Goal: Check status: Check status

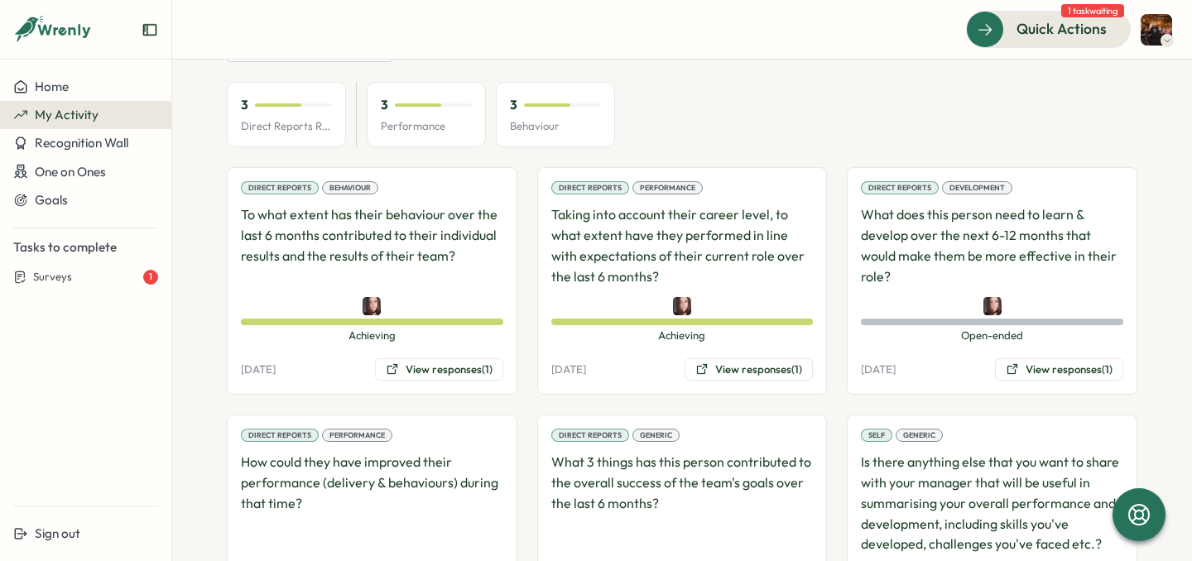
scroll to position [193, 0]
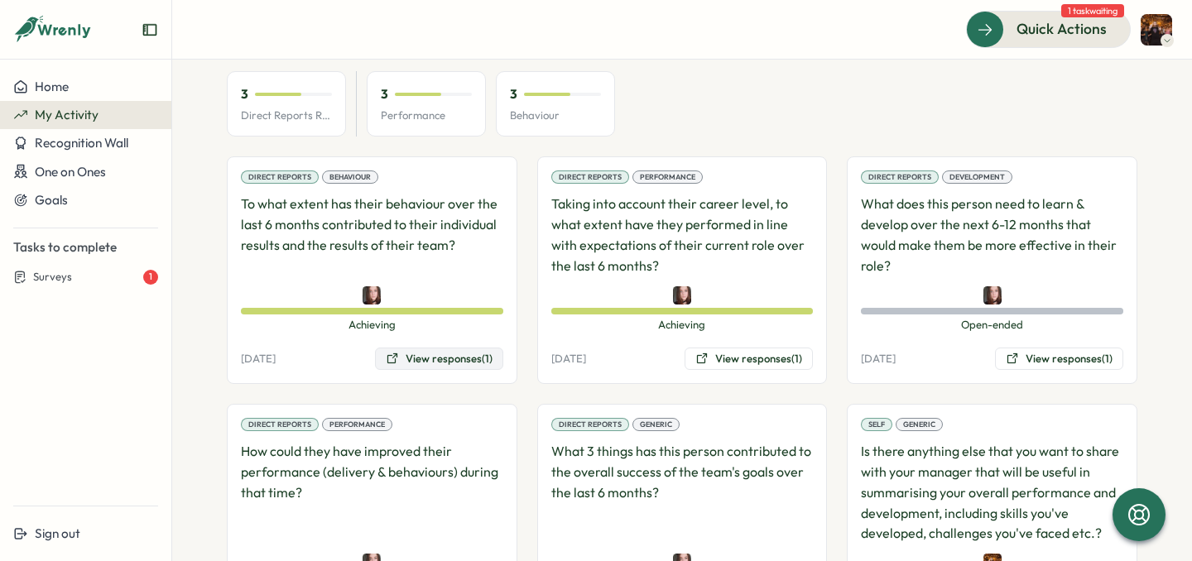
click at [439, 356] on button "View responses (1)" at bounding box center [439, 359] width 128 height 23
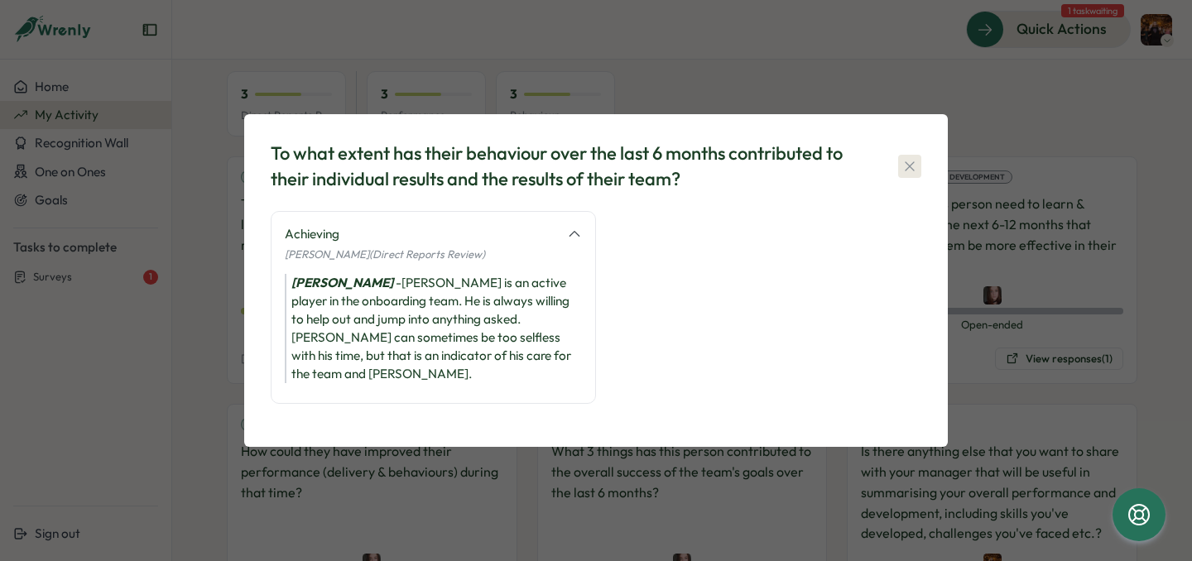
click at [920, 168] on button "button" at bounding box center [909, 166] width 23 height 23
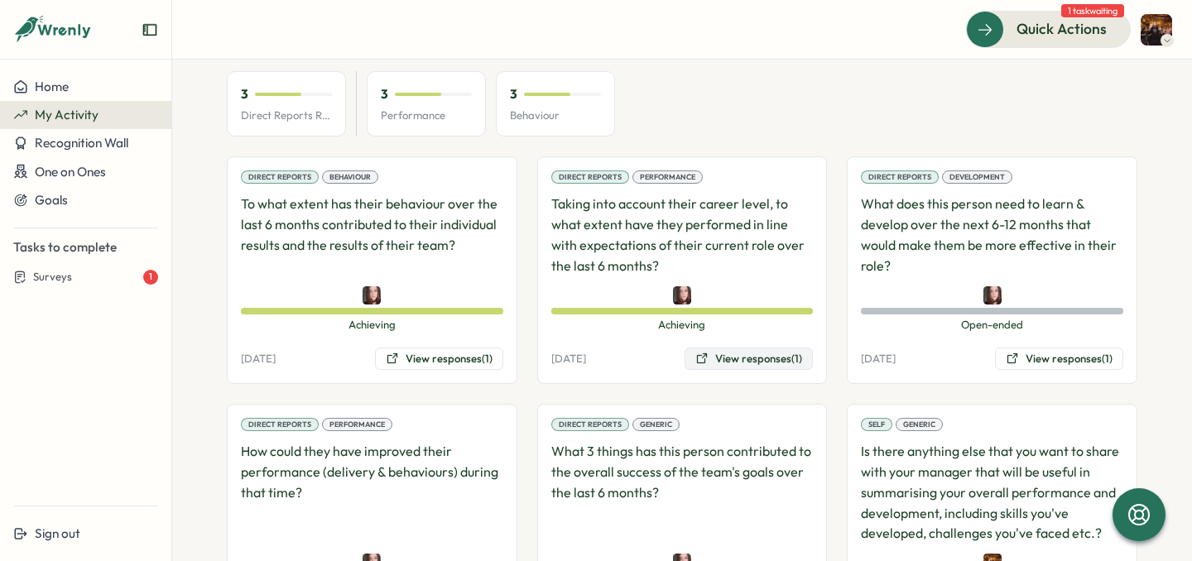
click at [786, 353] on button "View responses (1)" at bounding box center [749, 359] width 128 height 23
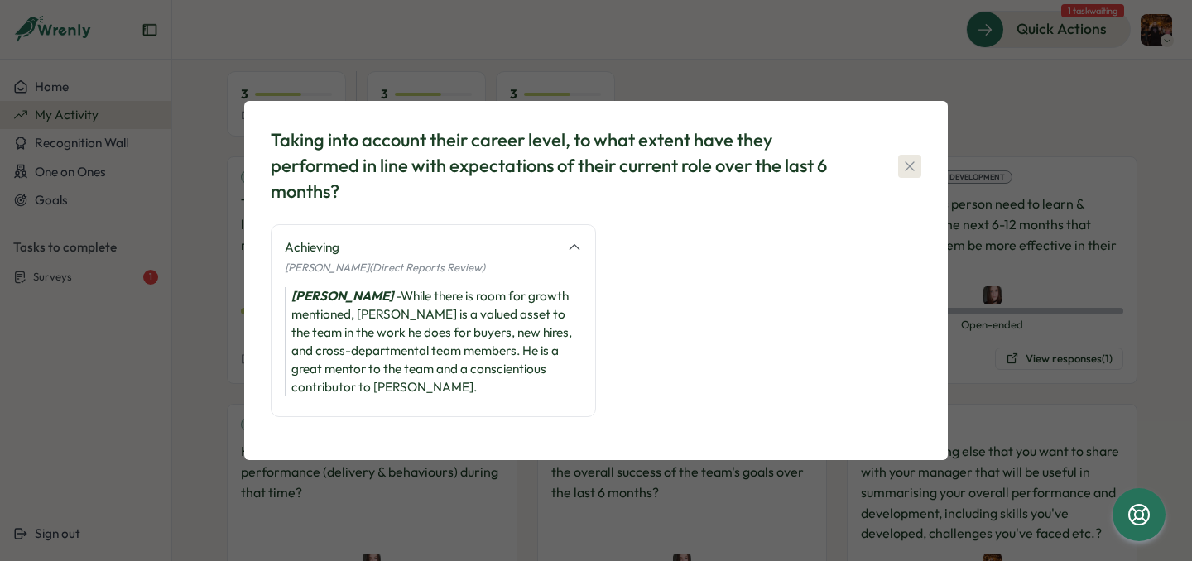
click at [917, 173] on icon "button" at bounding box center [909, 166] width 17 height 17
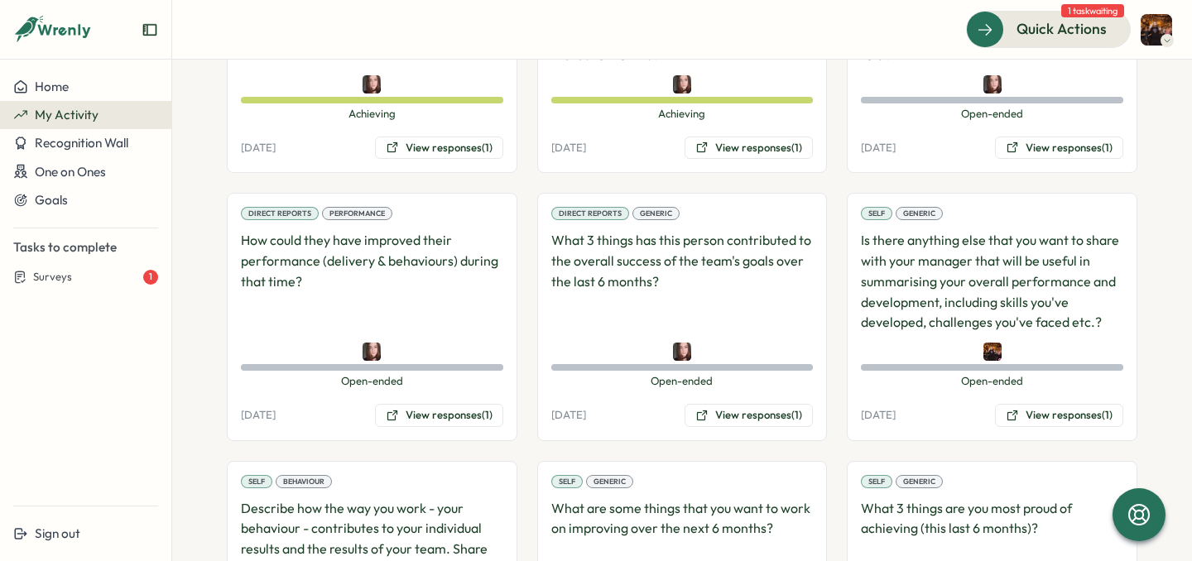
scroll to position [406, 0]
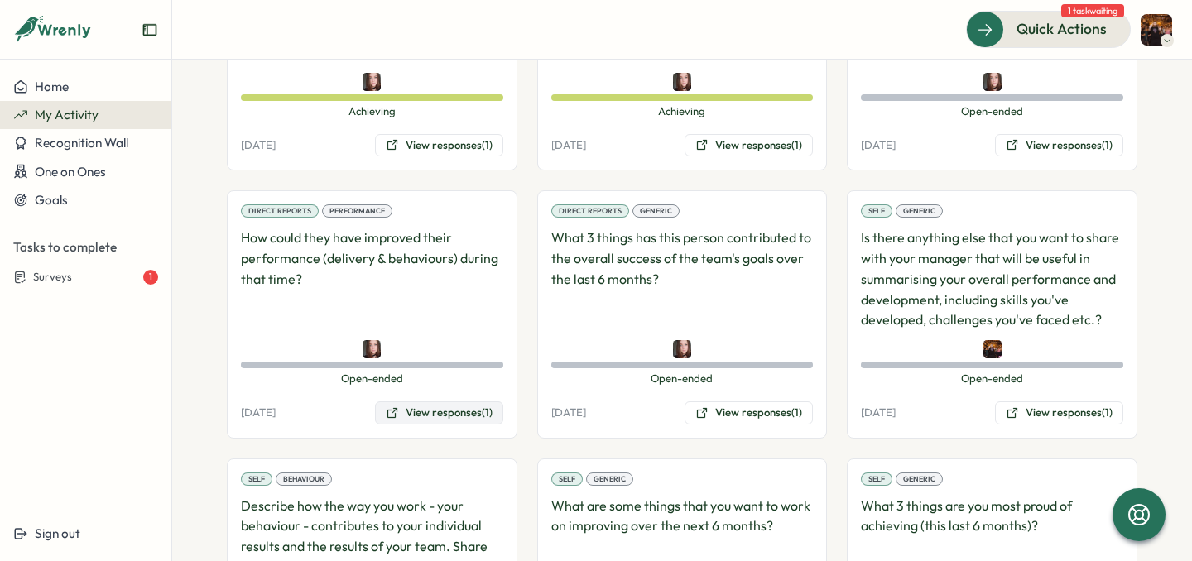
click at [460, 411] on button "View responses (1)" at bounding box center [439, 412] width 128 height 23
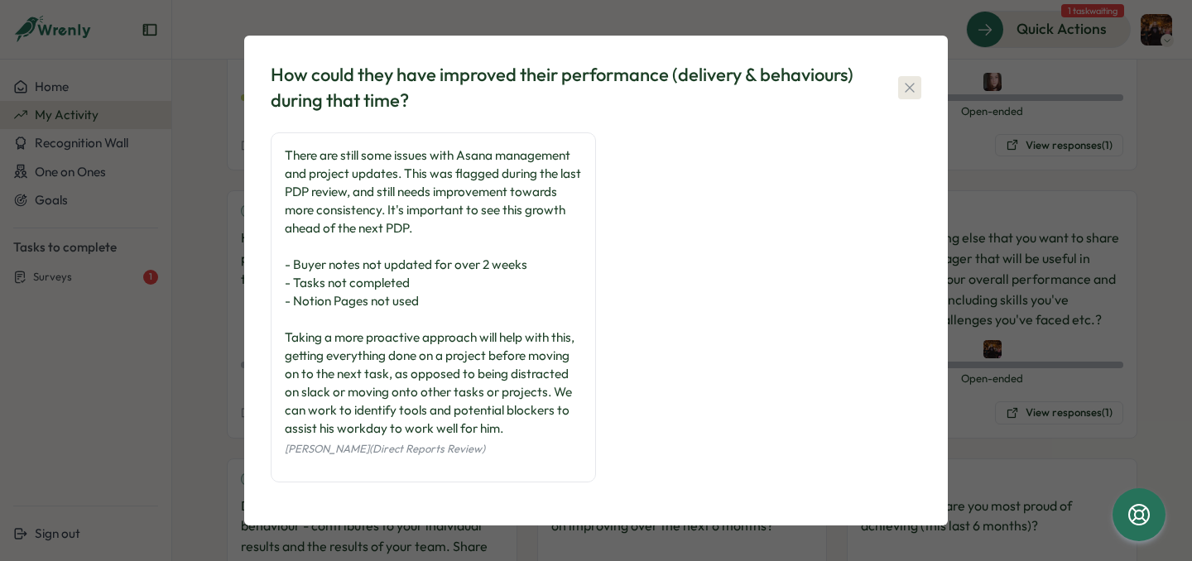
click at [917, 89] on icon "button" at bounding box center [909, 87] width 17 height 17
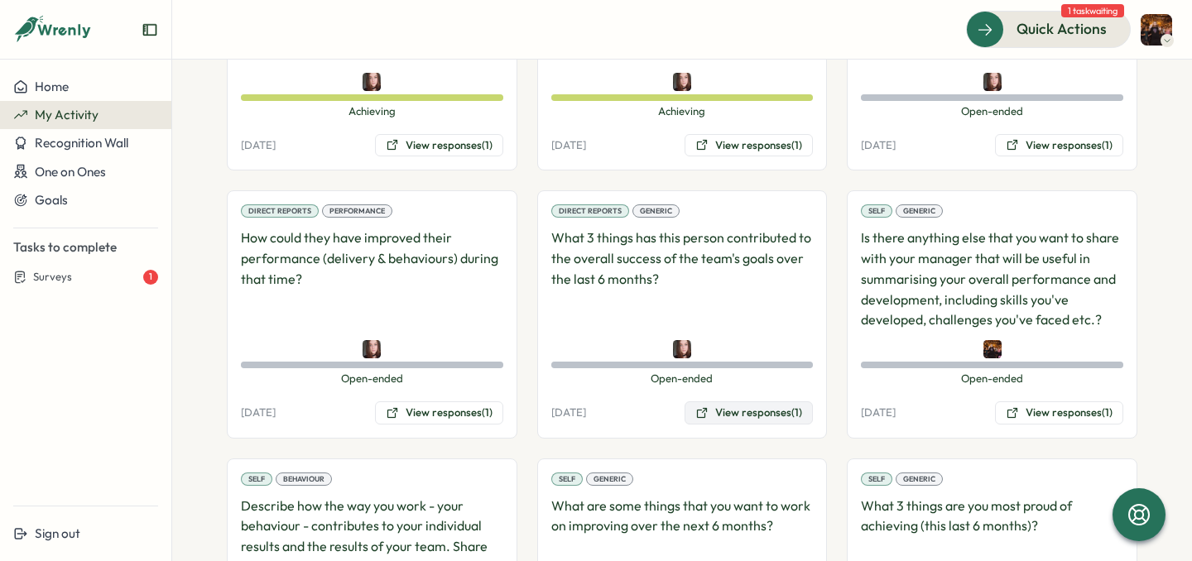
click at [734, 406] on button "View responses (1)" at bounding box center [749, 412] width 128 height 23
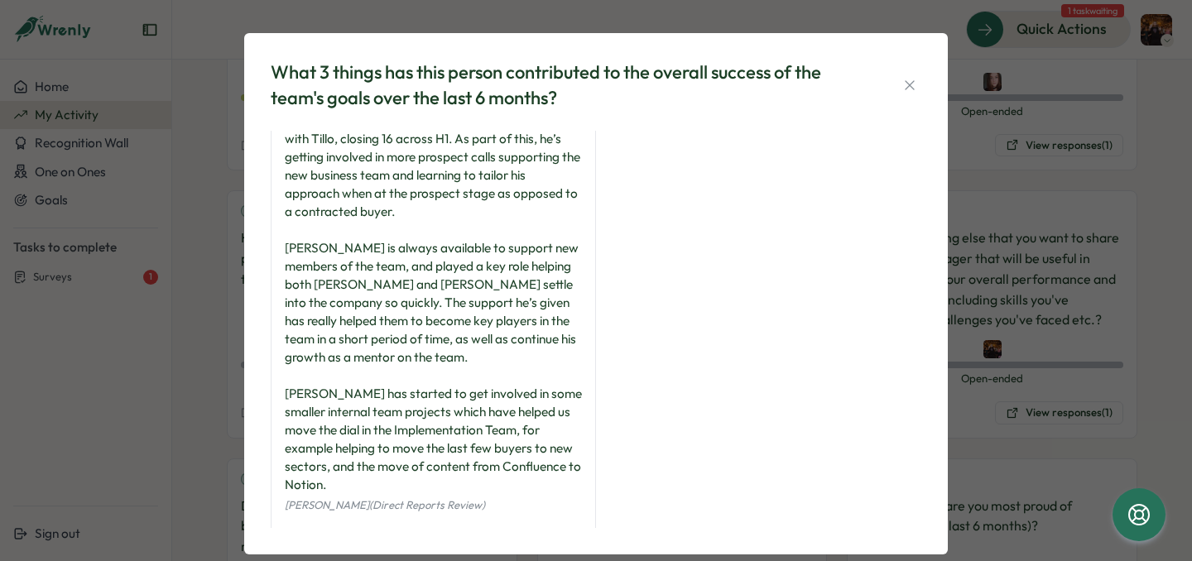
scroll to position [60, 0]
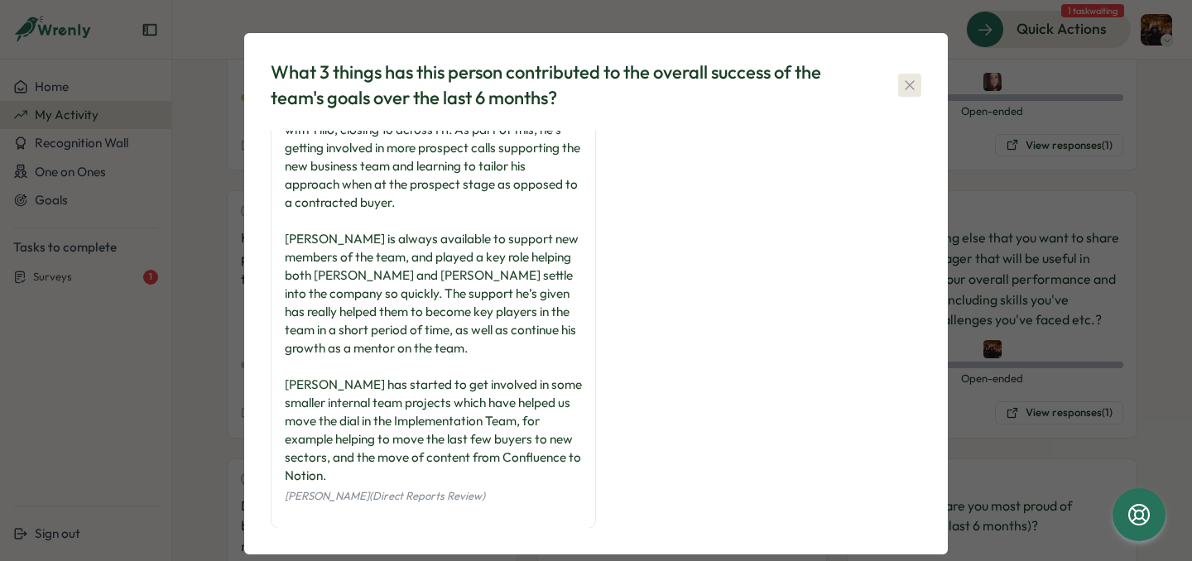
click at [901, 87] on icon "button" at bounding box center [909, 85] width 17 height 17
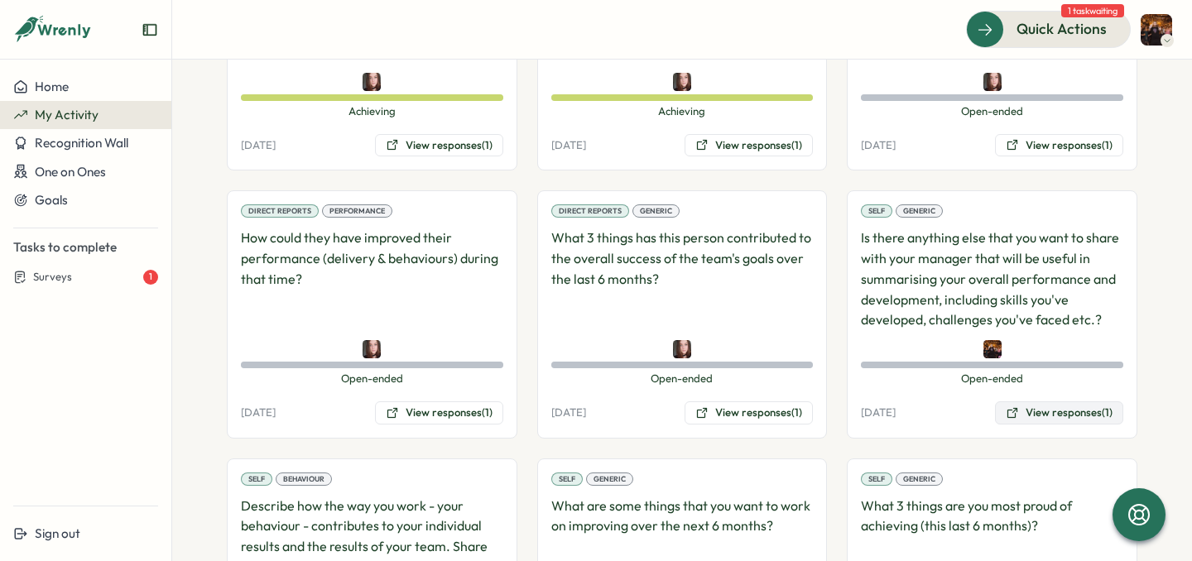
click at [1021, 413] on button "View responses (1)" at bounding box center [1059, 412] width 128 height 23
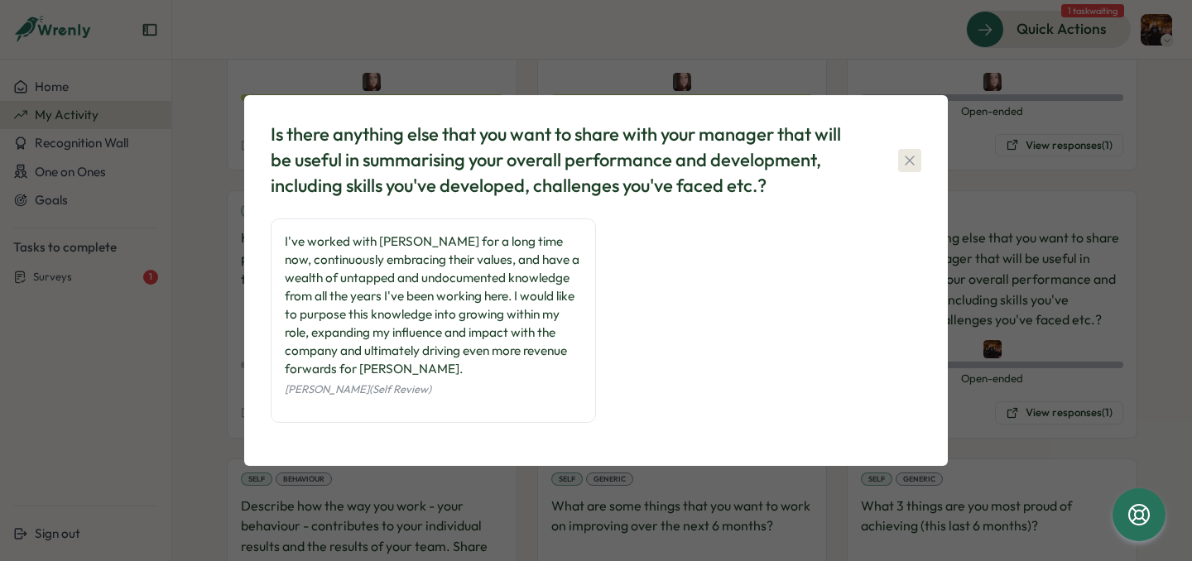
click at [910, 161] on icon "button" at bounding box center [909, 160] width 9 height 9
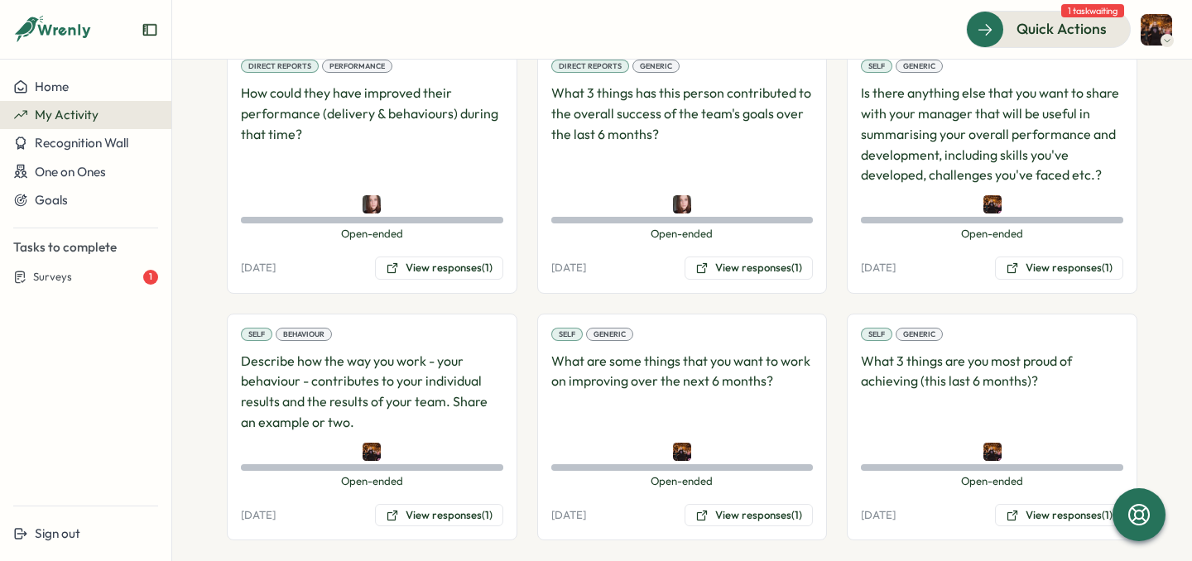
scroll to position [570, 0]
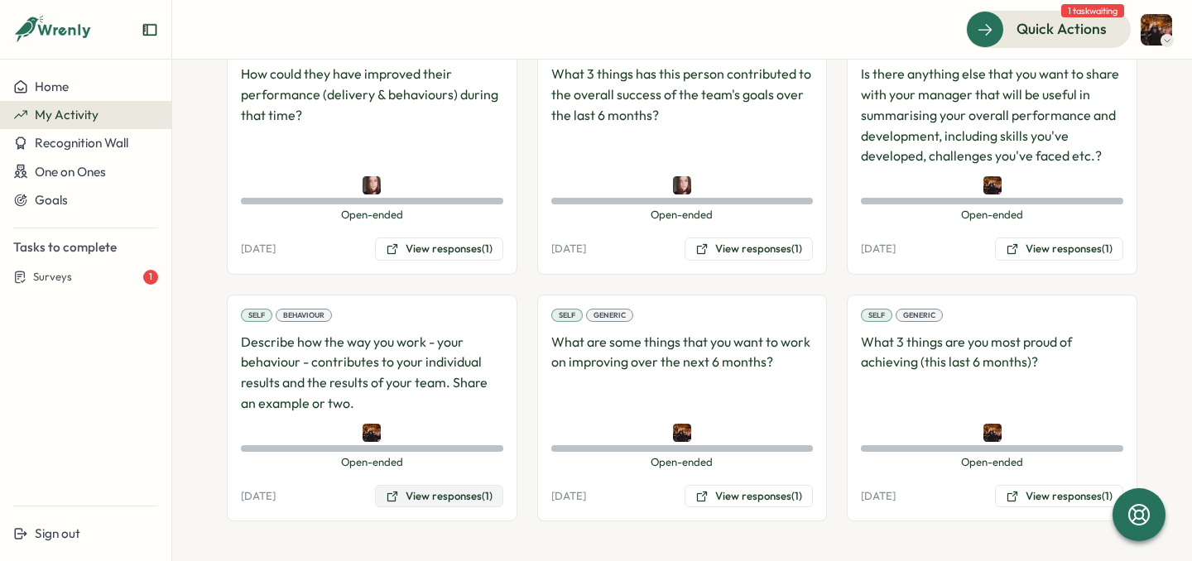
click at [464, 490] on button "View responses (1)" at bounding box center [439, 496] width 128 height 23
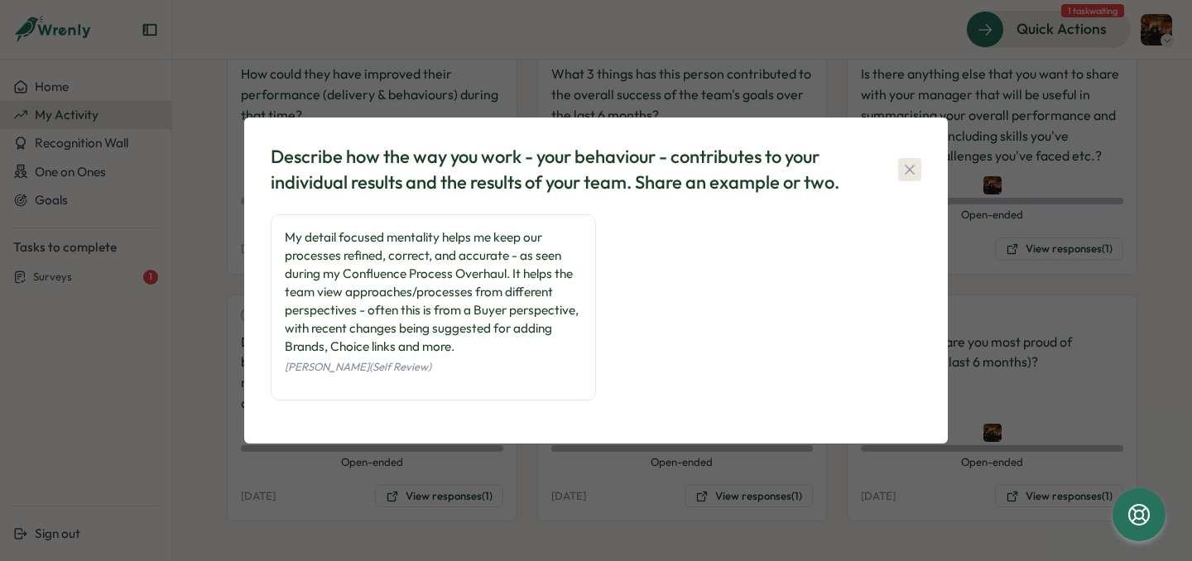
click at [909, 167] on icon "button" at bounding box center [909, 169] width 17 height 17
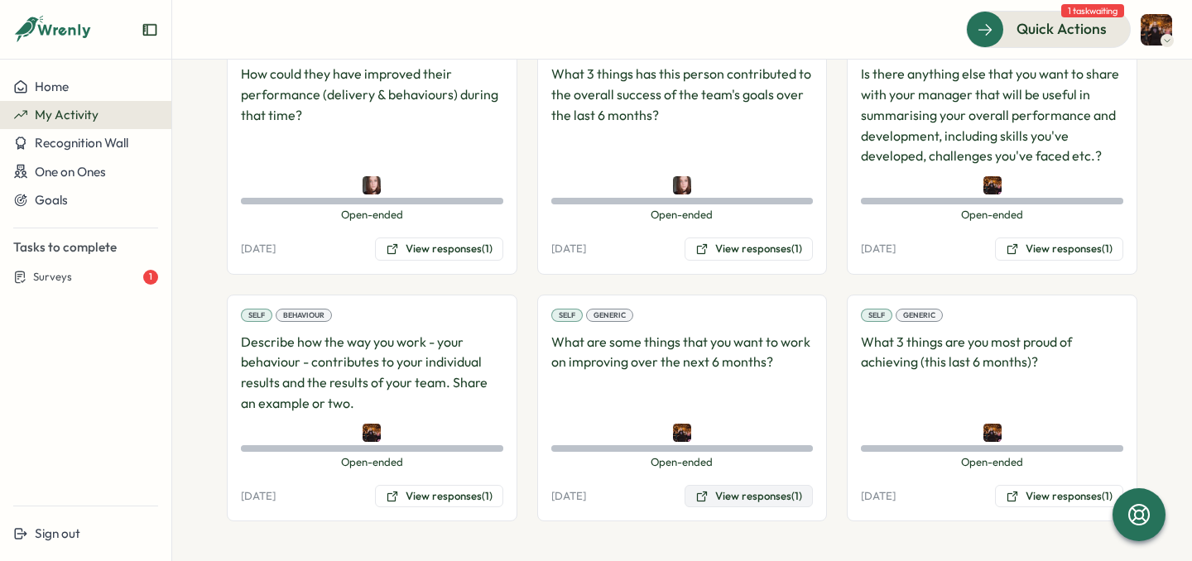
click at [742, 503] on button "View responses (1)" at bounding box center [749, 496] width 128 height 23
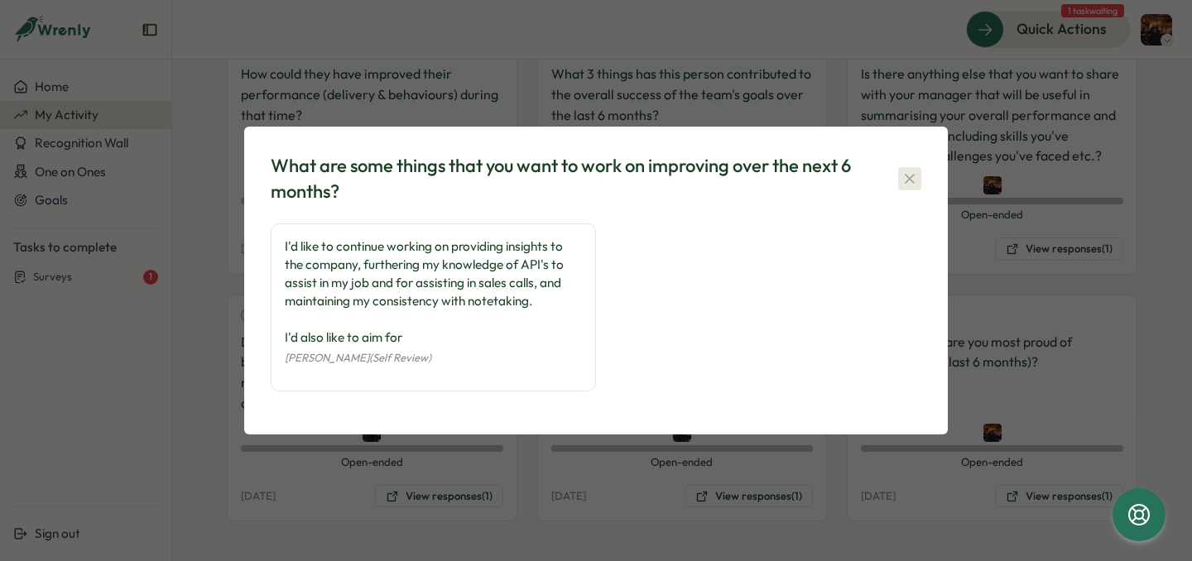
click at [917, 175] on icon "button" at bounding box center [909, 179] width 17 height 17
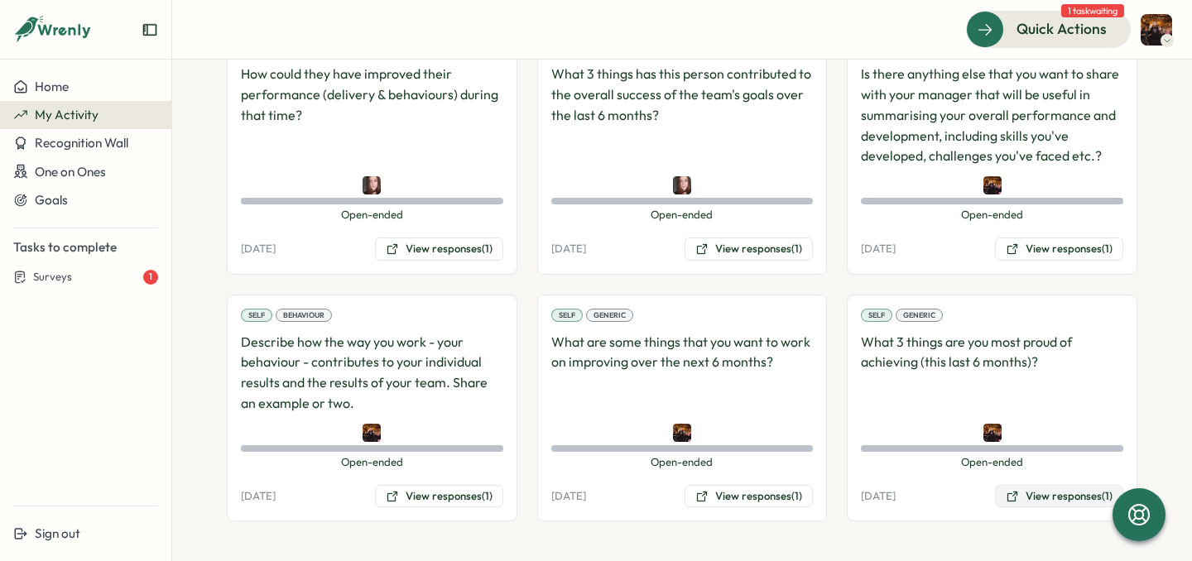
click at [1007, 490] on icon at bounding box center [1012, 496] width 13 height 13
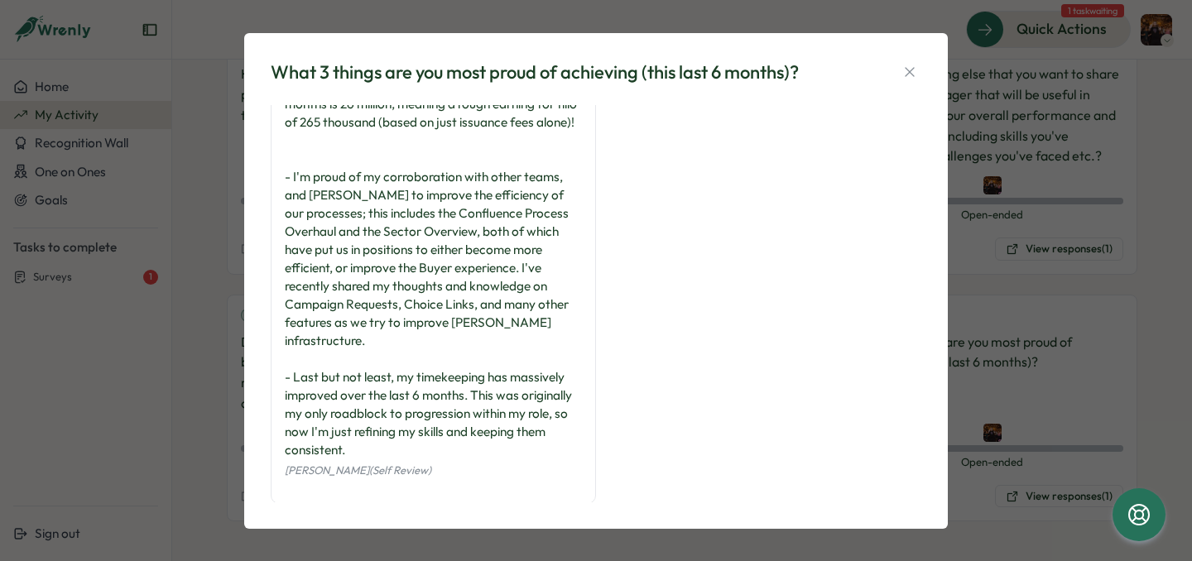
scroll to position [78, 0]
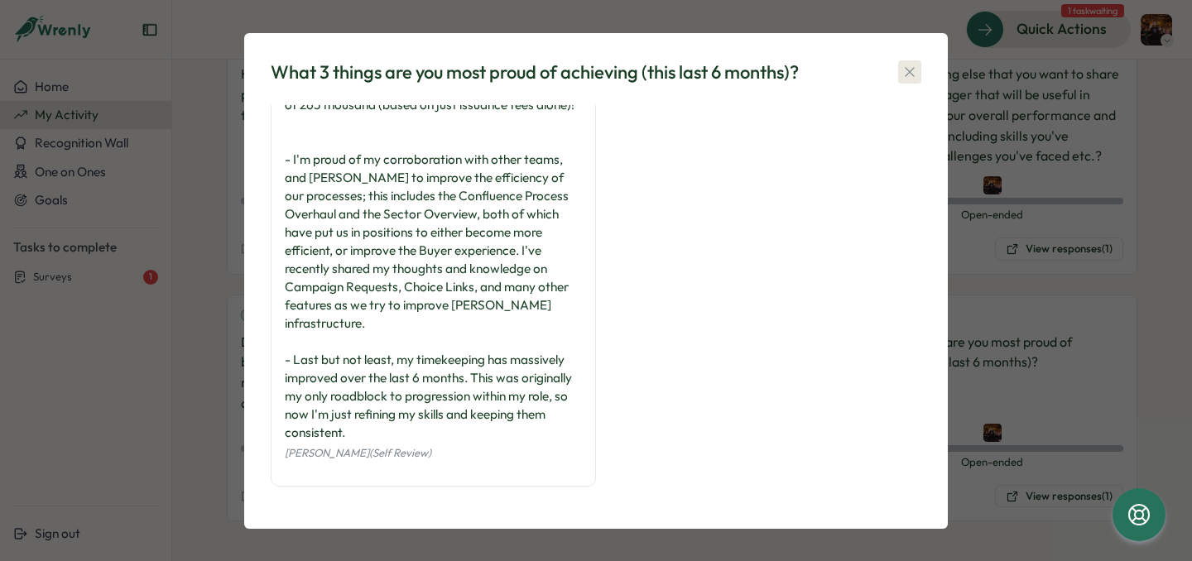
click at [905, 70] on icon "button" at bounding box center [909, 72] width 9 height 9
